Goal: Information Seeking & Learning: Learn about a topic

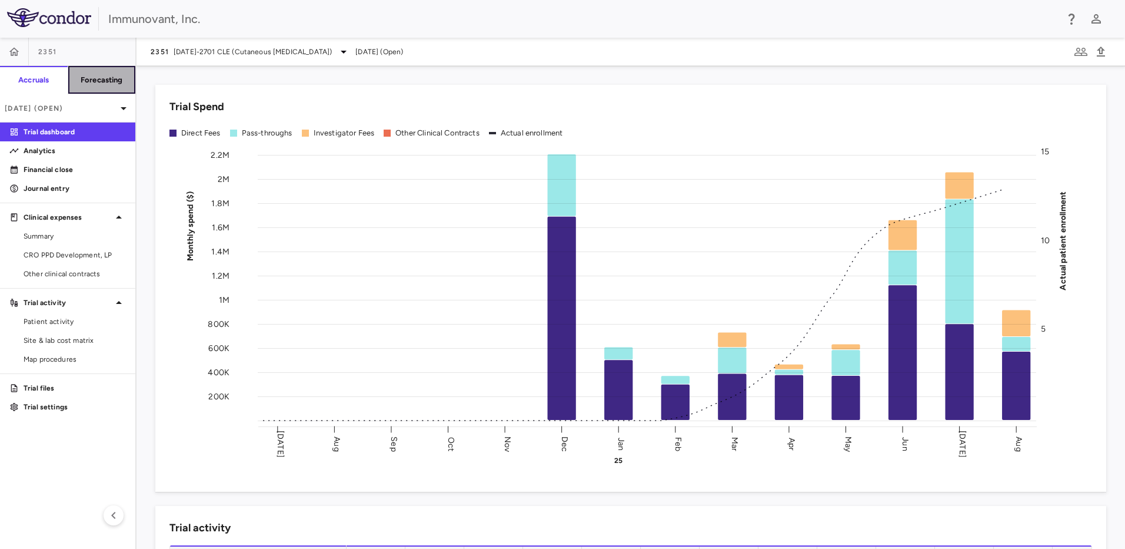
click at [100, 73] on button "Forecasting" at bounding box center [102, 80] width 68 height 28
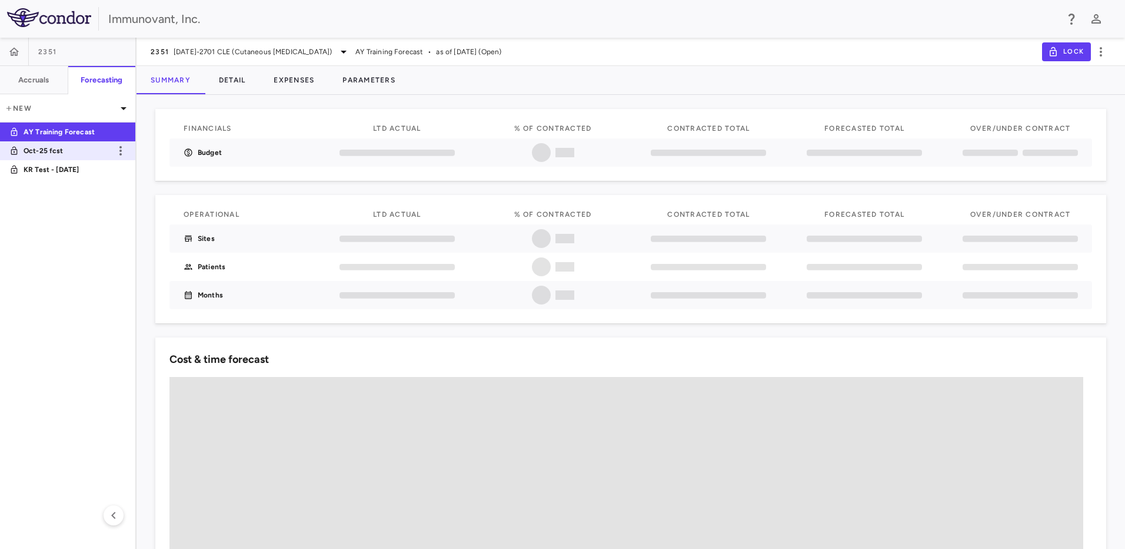
click at [56, 150] on p "Oct-25 fcst" at bounding box center [67, 150] width 87 height 11
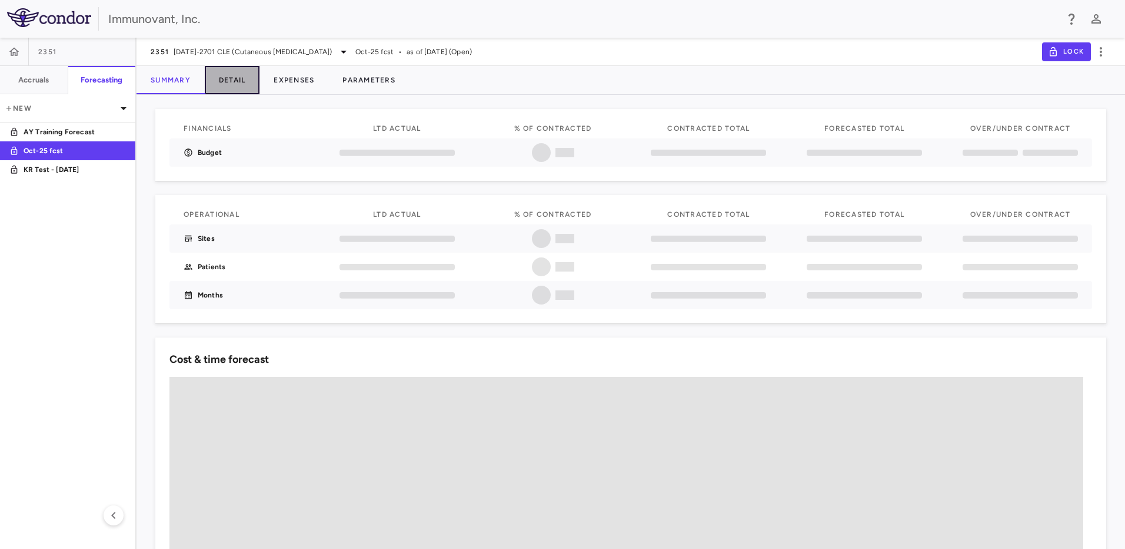
click at [230, 84] on button "Detail" at bounding box center [232, 80] width 55 height 28
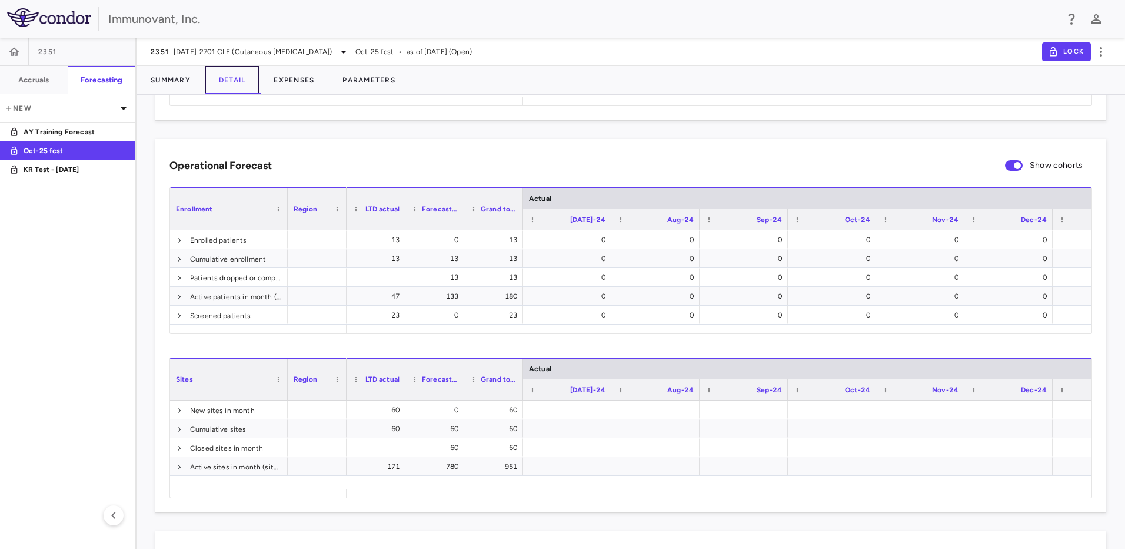
scroll to position [294, 0]
click at [363, 82] on button "Parameters" at bounding box center [368, 80] width 81 height 28
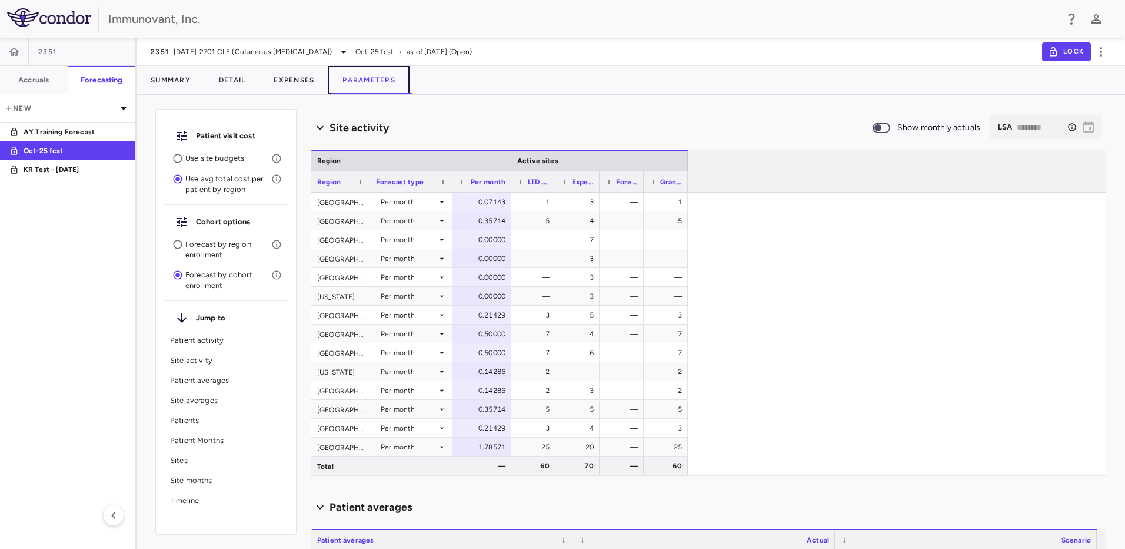
scroll to position [411, 0]
click at [248, 343] on p "Patient activity" at bounding box center [226, 340] width 112 height 11
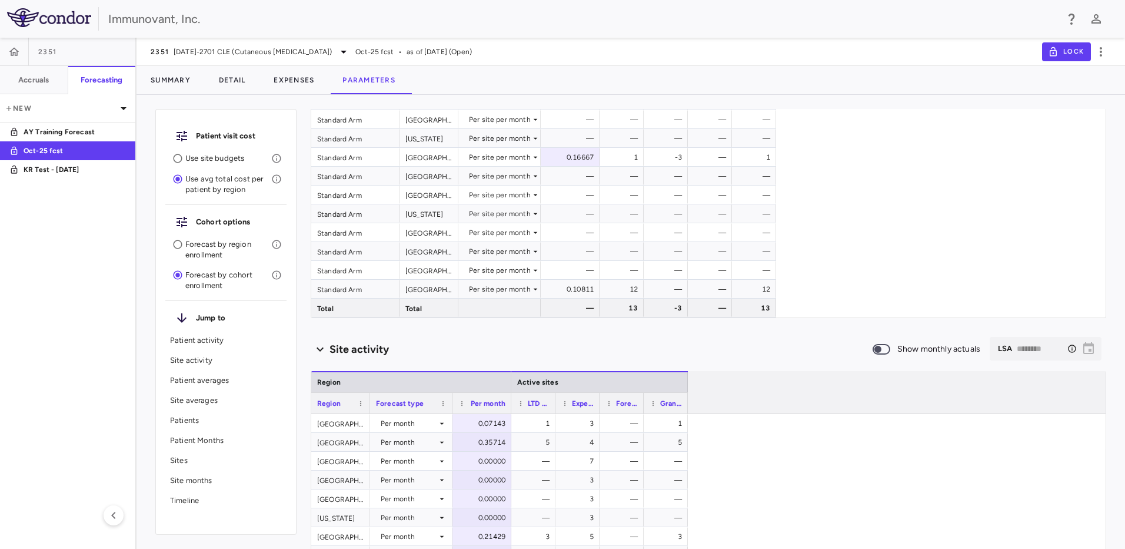
scroll to position [41, 0]
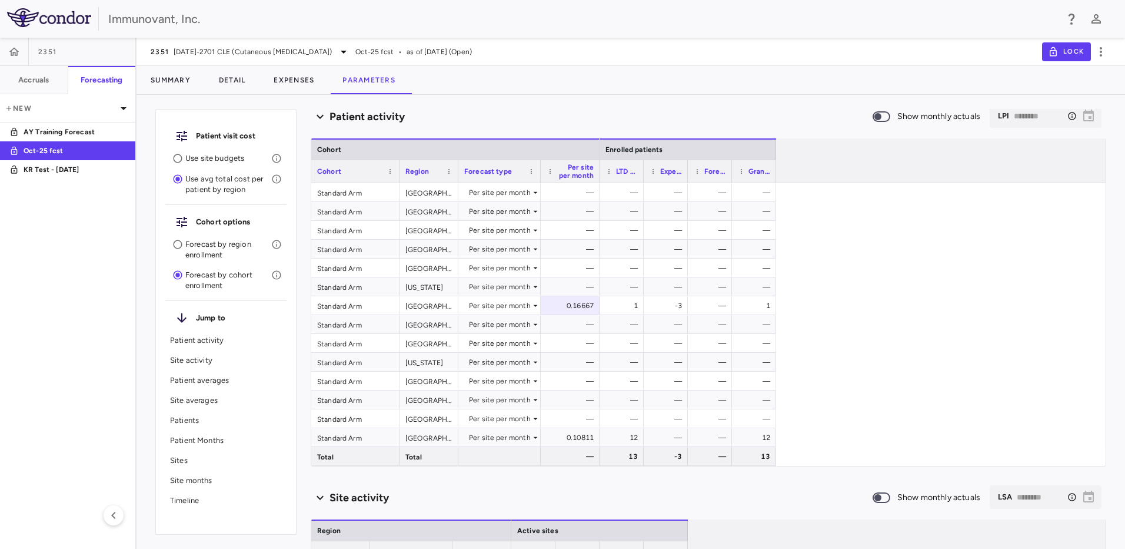
click at [242, 361] on p "Site activity" at bounding box center [226, 360] width 112 height 11
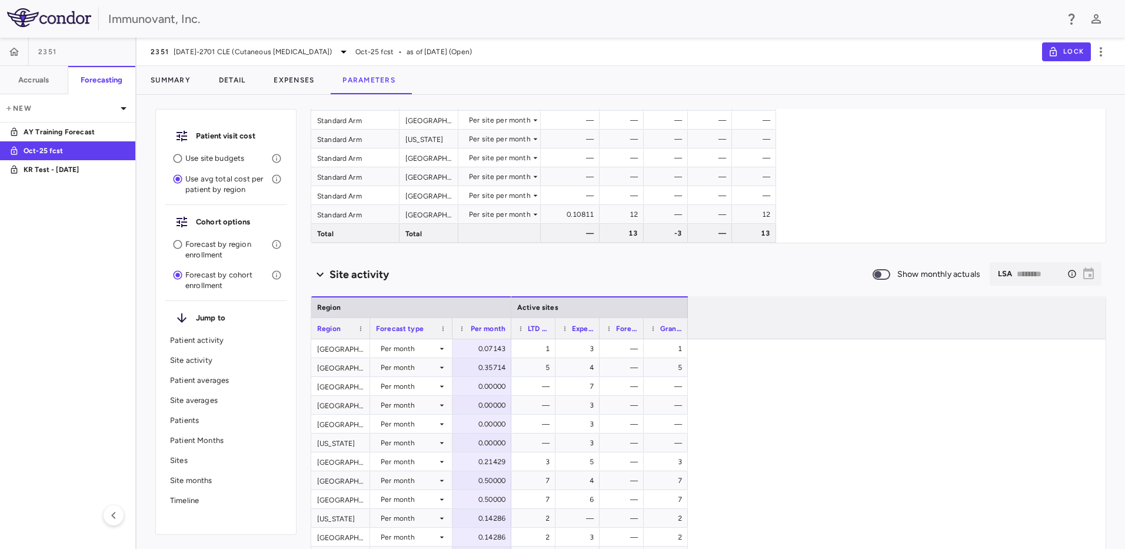
scroll to position [422, 0]
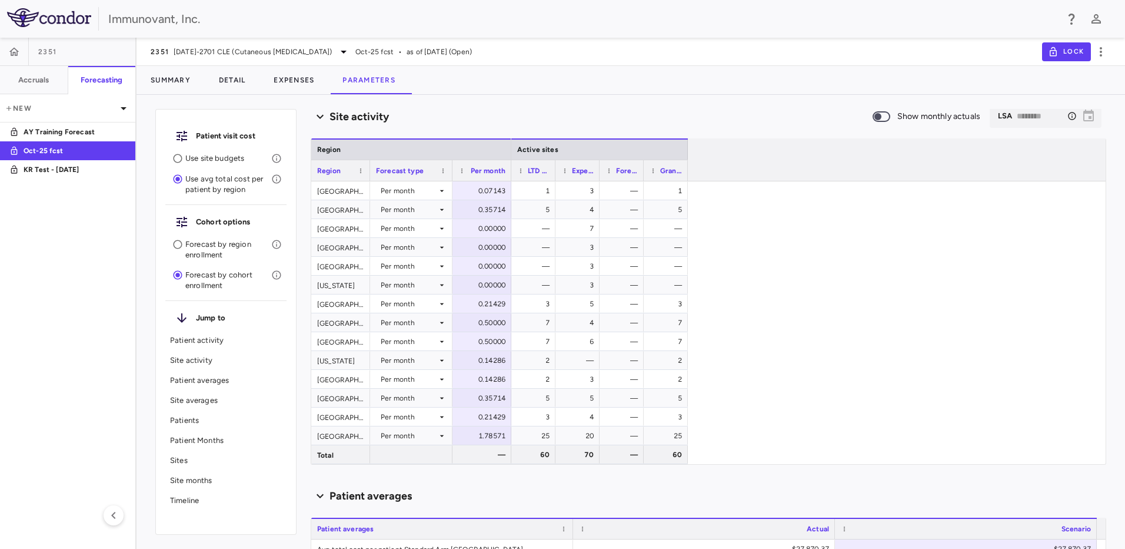
click at [242, 374] on div "Patient averages" at bounding box center [225, 380] width 121 height 20
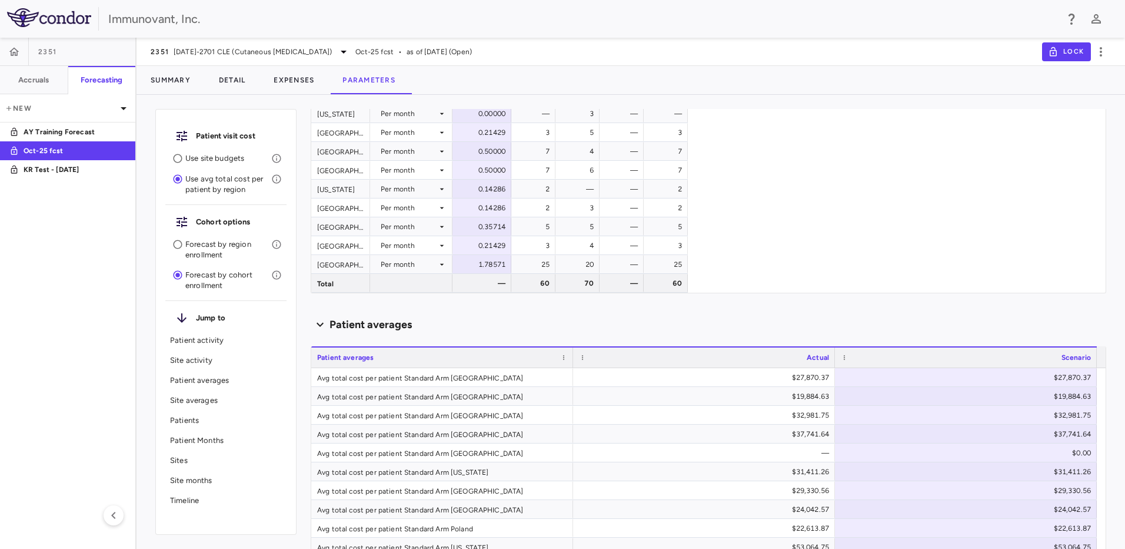
scroll to position [801, 0]
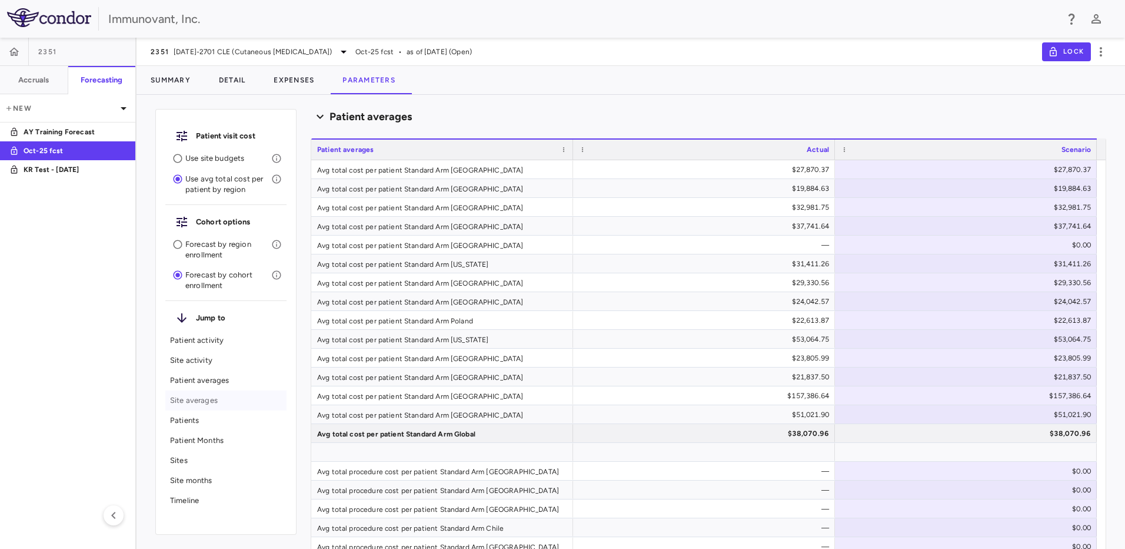
click at [235, 398] on p "Site averages" at bounding box center [226, 400] width 112 height 11
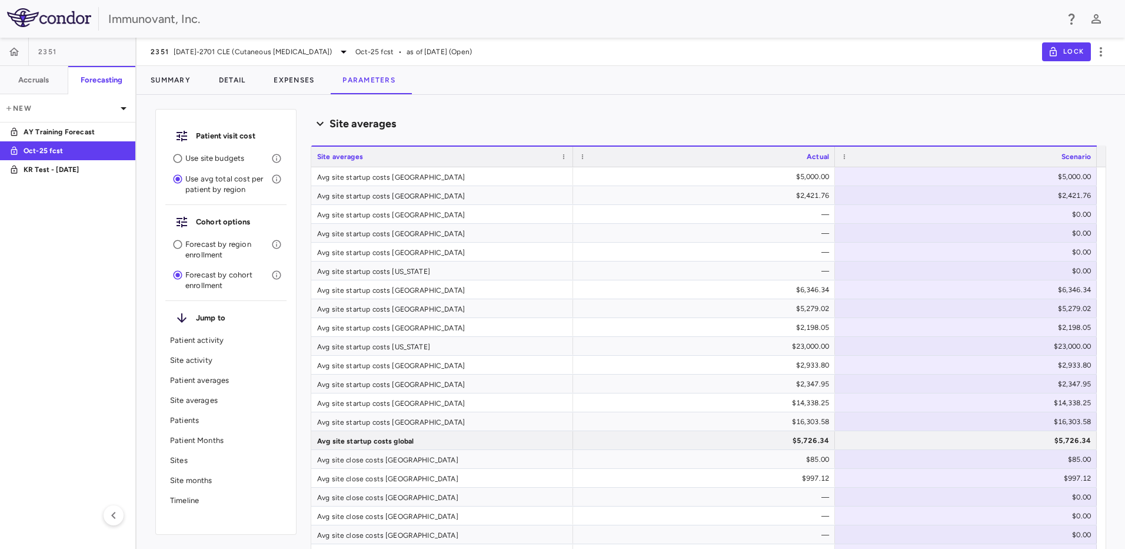
scroll to position [1498, 0]
